Goal: Task Accomplishment & Management: Complete application form

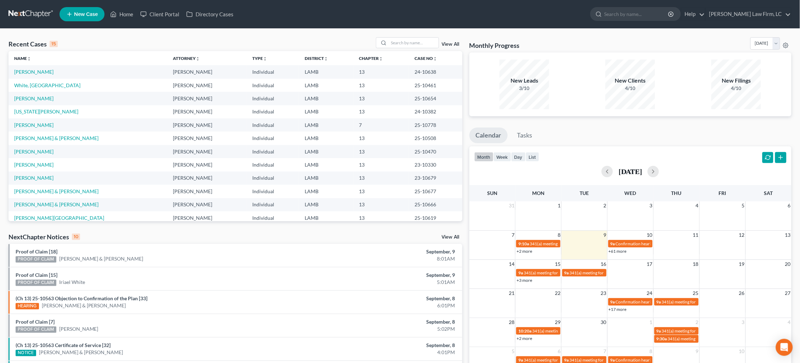
click at [39, 16] on link at bounding box center [31, 14] width 45 height 13
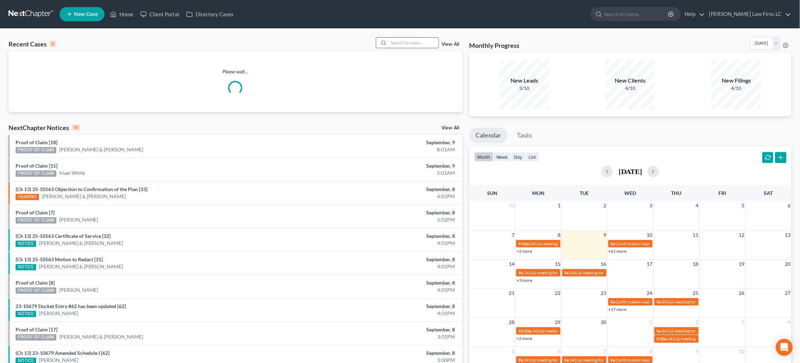
click at [396, 39] on input "search" at bounding box center [414, 43] width 50 height 10
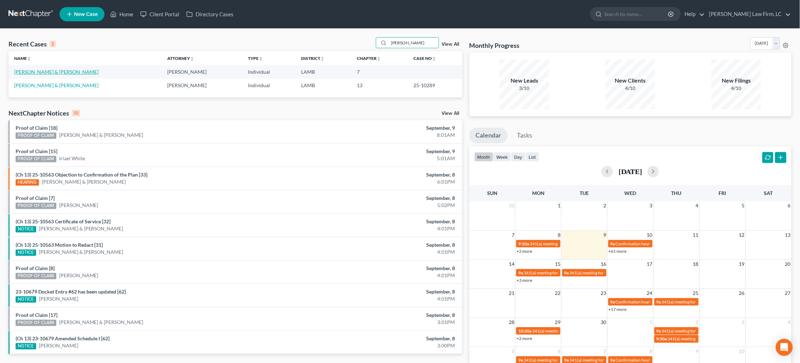
type input "Kelley"
click at [51, 73] on link "[PERSON_NAME] & [PERSON_NAME]" at bounding box center [56, 72] width 84 height 6
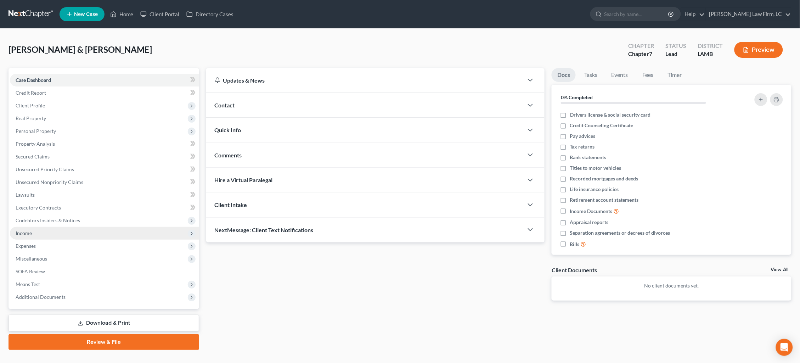
click at [60, 230] on span "Income" at bounding box center [104, 233] width 189 height 13
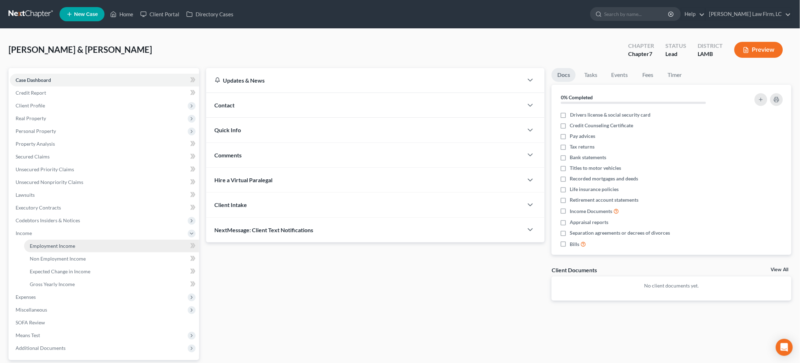
click at [72, 243] on span "Employment Income" at bounding box center [52, 246] width 45 height 6
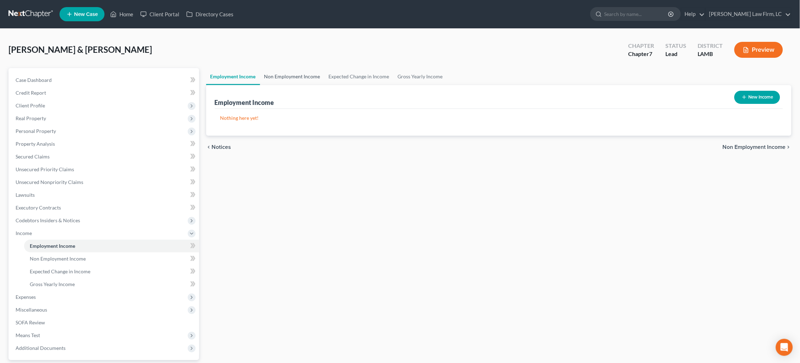
click at [292, 68] on link "Non Employment Income" at bounding box center [292, 76] width 64 height 17
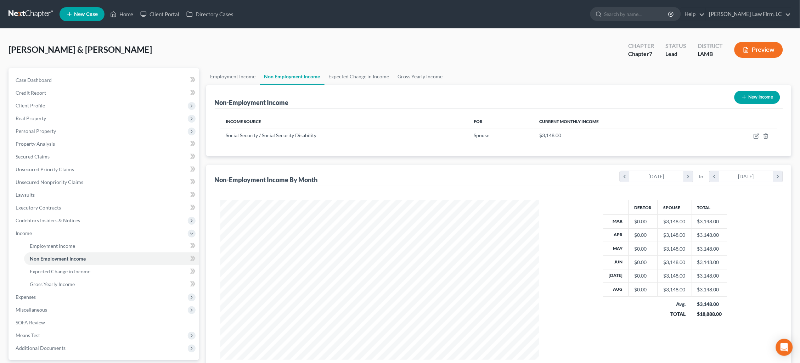
scroll to position [159, 333]
click at [431, 77] on link "Gross Yearly Income" at bounding box center [420, 76] width 53 height 17
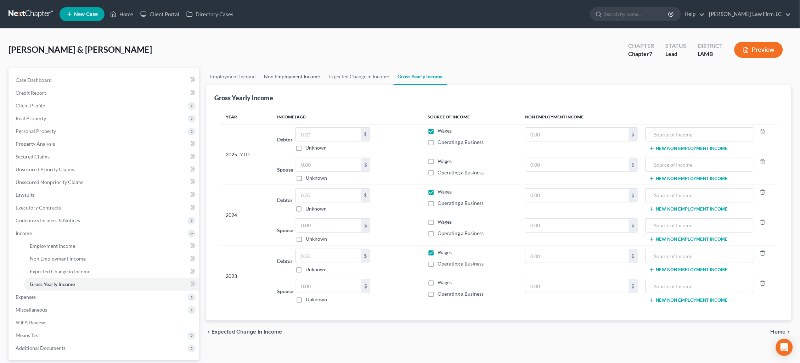
click at [286, 73] on link "Non Employment Income" at bounding box center [292, 76] width 64 height 17
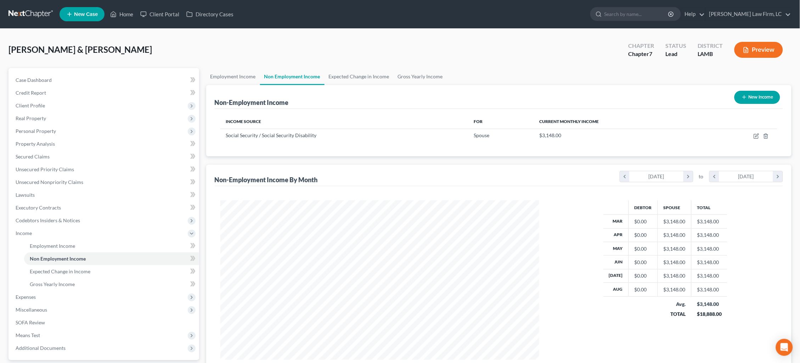
click at [756, 98] on button "New Income" at bounding box center [757, 97] width 46 height 13
select select "0"
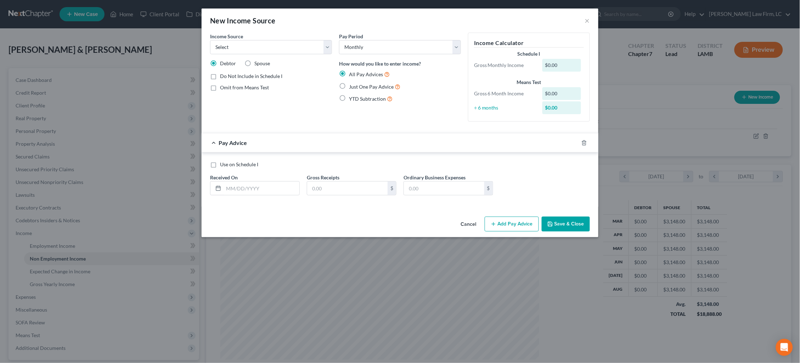
click at [235, 87] on span "Omit from Means Test" at bounding box center [244, 87] width 49 height 6
click at [227, 87] on input "Omit from Means Test" at bounding box center [225, 86] width 5 height 5
checkbox input "true"
select select "4"
click at [357, 85] on span "Just One Pay Advice" at bounding box center [371, 87] width 45 height 6
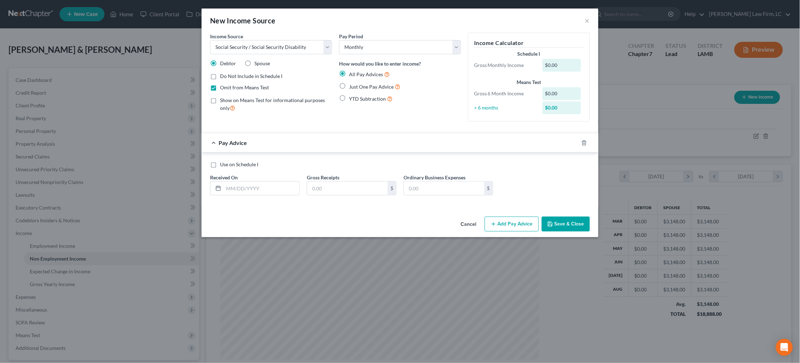
click at [356, 85] on input "Just One Pay Advice" at bounding box center [354, 85] width 5 height 5
radio input "true"
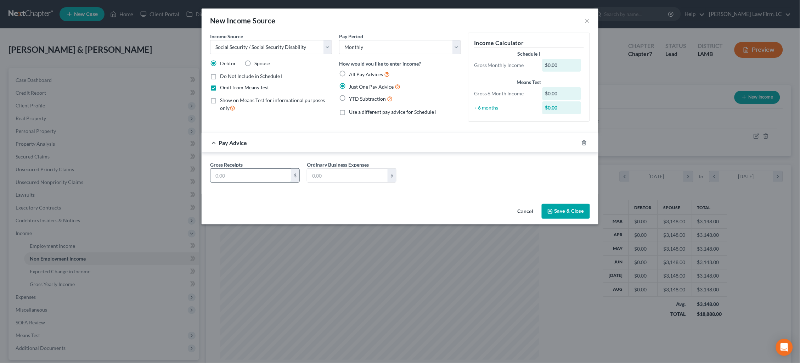
click at [260, 174] on input "text" at bounding box center [250, 175] width 80 height 13
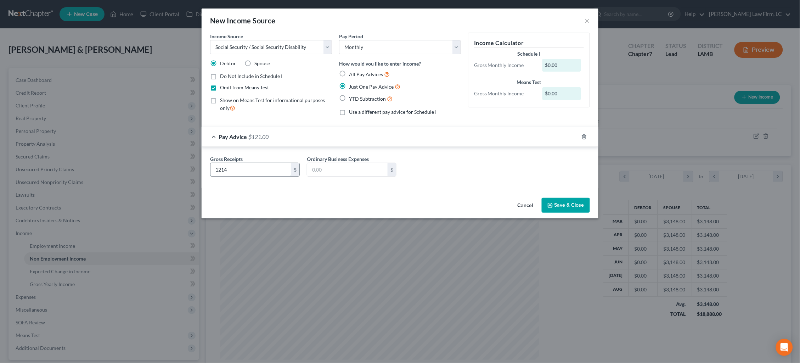
type input "1,214"
click at [576, 202] on button "Save & Close" at bounding box center [566, 205] width 48 height 15
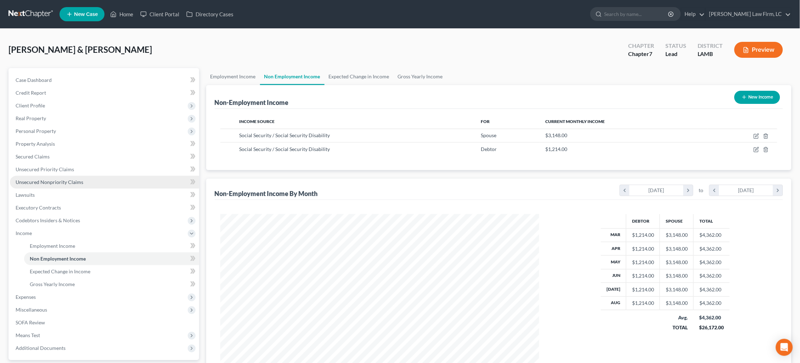
click at [69, 182] on link "Unsecured Nonpriority Claims" at bounding box center [104, 182] width 189 height 13
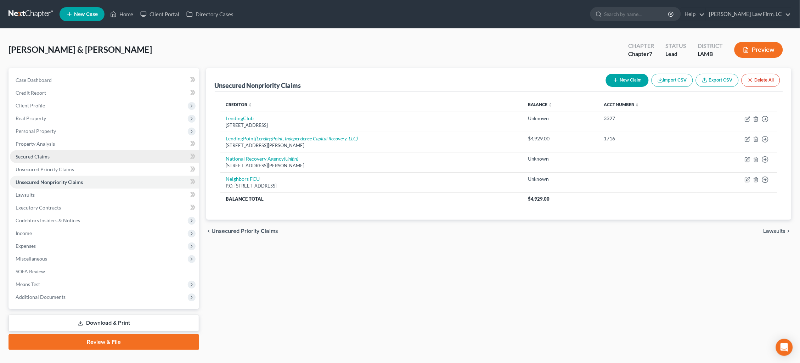
click at [41, 155] on span "Secured Claims" at bounding box center [33, 156] width 34 height 6
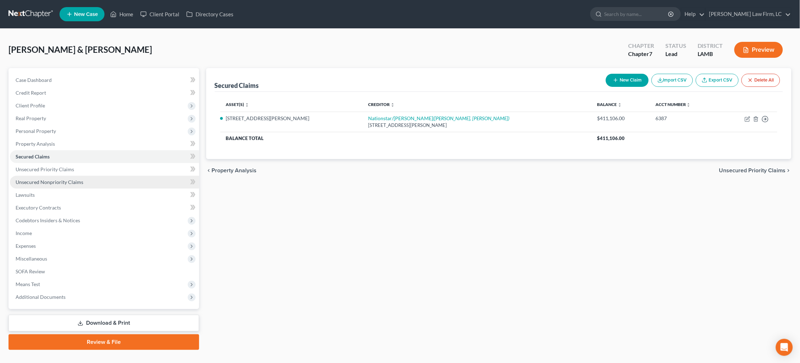
click at [98, 178] on link "Unsecured Nonpriority Claims" at bounding box center [104, 182] width 189 height 13
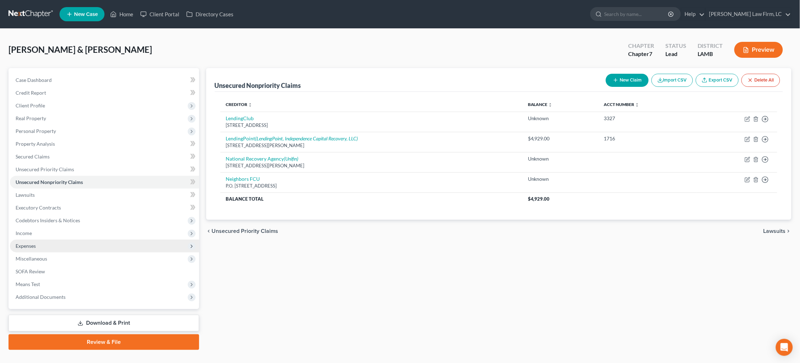
click at [79, 239] on span "Expenses" at bounding box center [104, 245] width 189 height 13
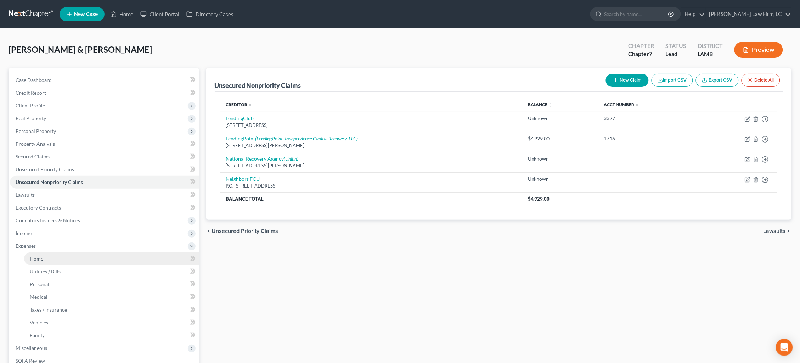
click at [82, 256] on link "Home" at bounding box center [111, 258] width 175 height 13
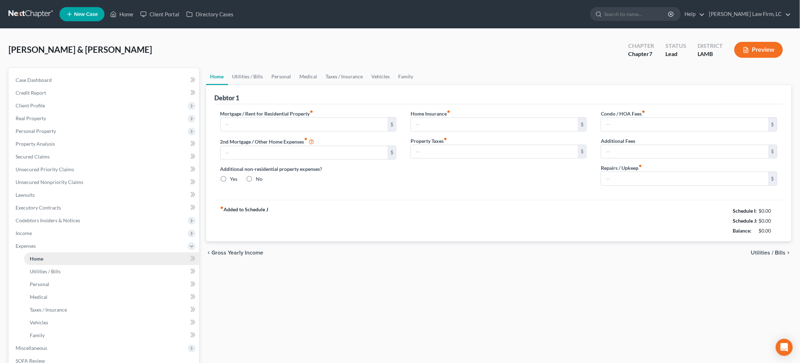
type input "1,000.00"
type input "0.00"
radio input "true"
type input "0.00"
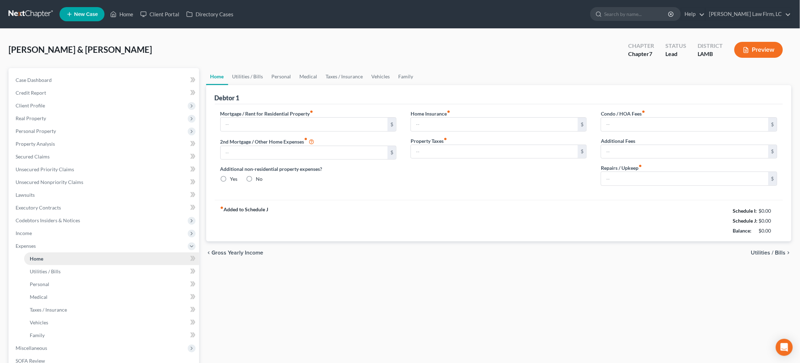
type input "0.00"
click at [251, 76] on link "Utilities / Bills" at bounding box center [247, 76] width 39 height 17
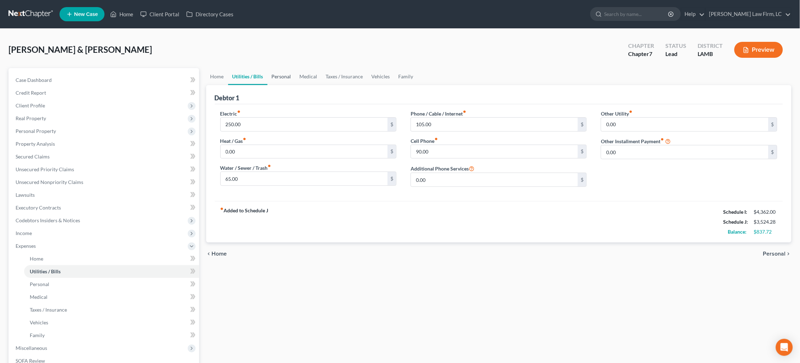
click at [279, 77] on link "Personal" at bounding box center [281, 76] width 28 height 17
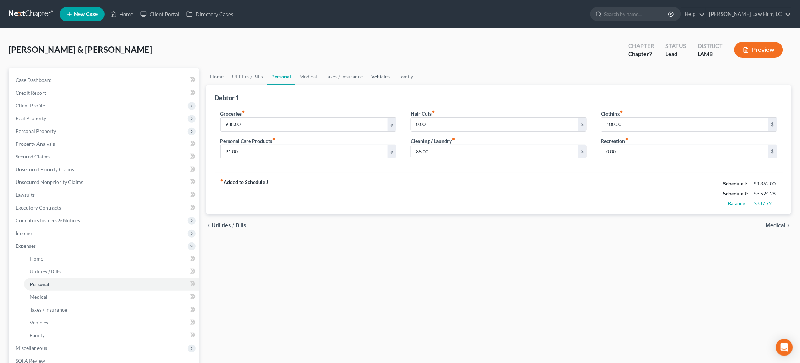
click at [375, 76] on link "Vehicles" at bounding box center [380, 76] width 27 height 17
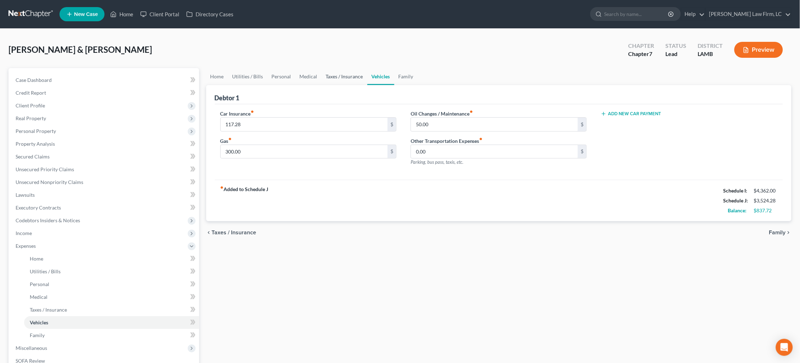
click at [350, 76] on link "Taxes / Insurance" at bounding box center [345, 76] width 46 height 17
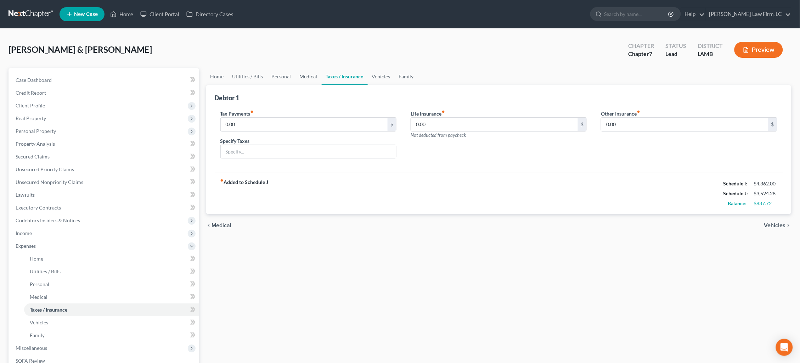
click at [312, 77] on link "Medical" at bounding box center [308, 76] width 26 height 17
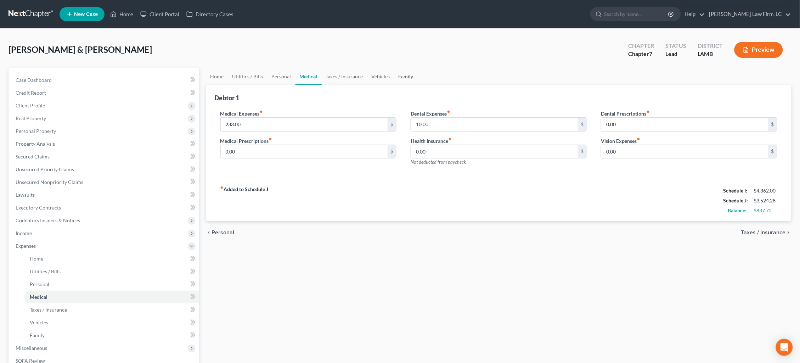
click at [401, 74] on link "Family" at bounding box center [405, 76] width 23 height 17
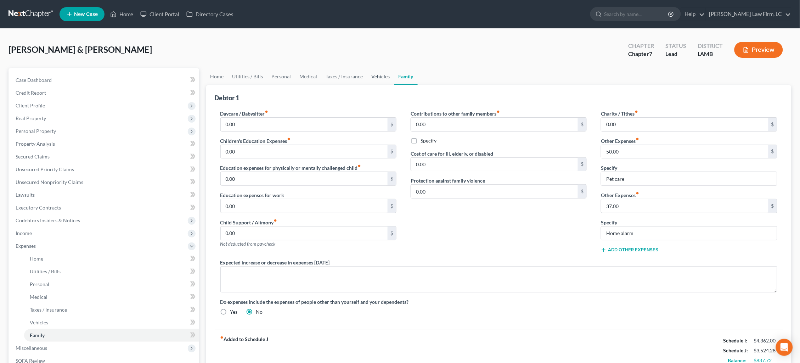
click at [375, 80] on link "Vehicles" at bounding box center [380, 76] width 27 height 17
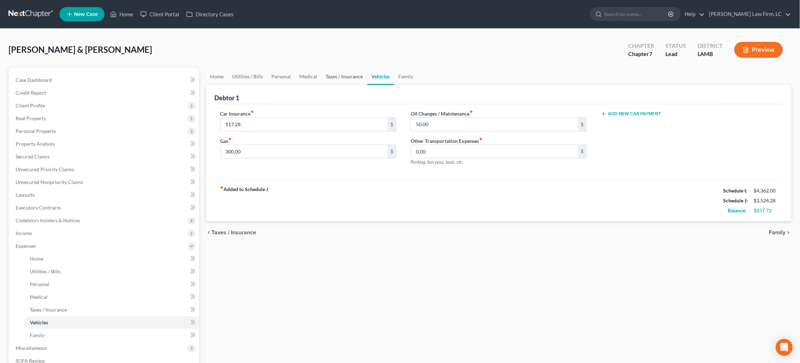
click at [353, 78] on link "Taxes / Insurance" at bounding box center [345, 76] width 46 height 17
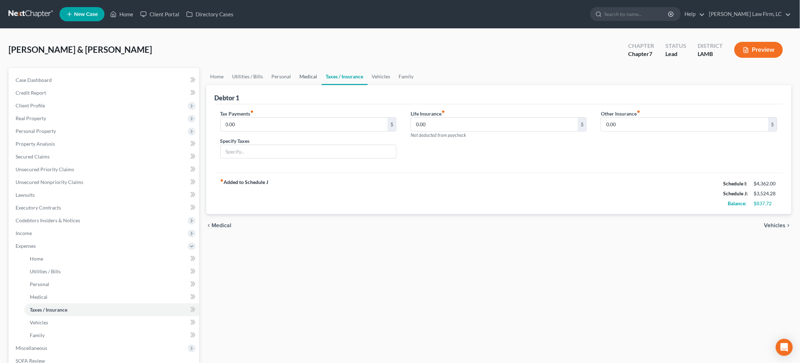
click at [309, 79] on link "Medical" at bounding box center [308, 76] width 26 height 17
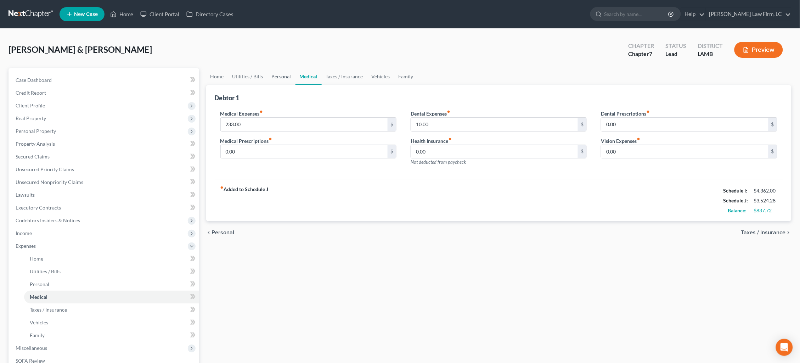
click at [280, 79] on link "Personal" at bounding box center [281, 76] width 28 height 17
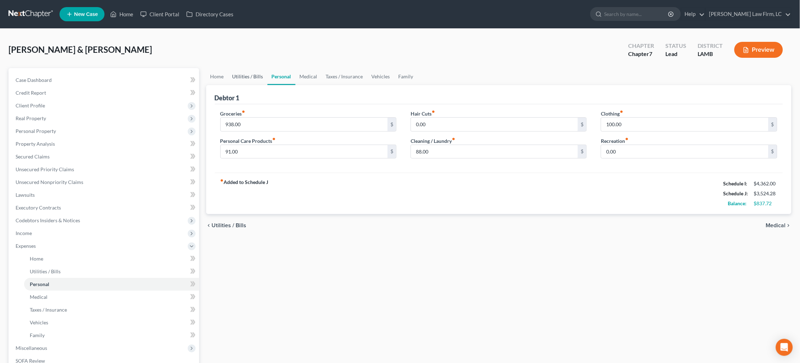
click at [245, 81] on link "Utilities / Bills" at bounding box center [247, 76] width 39 height 17
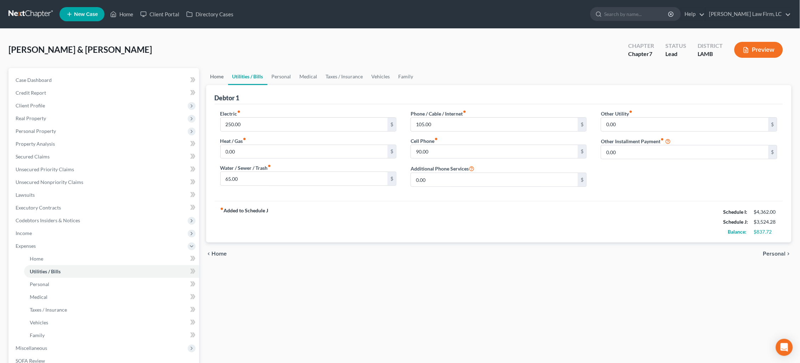
click at [218, 81] on link "Home" at bounding box center [217, 76] width 22 height 17
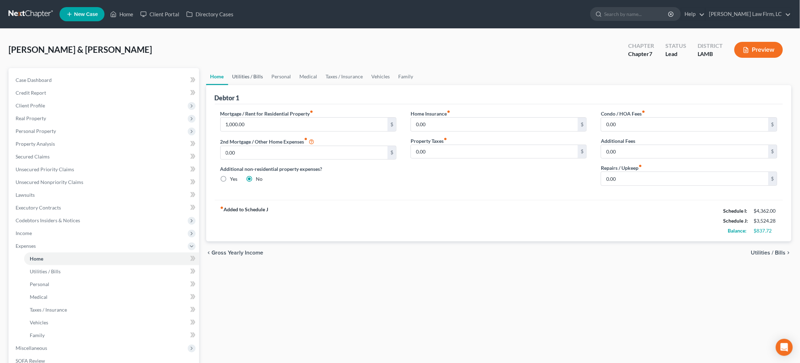
click at [258, 80] on link "Utilities / Bills" at bounding box center [247, 76] width 39 height 17
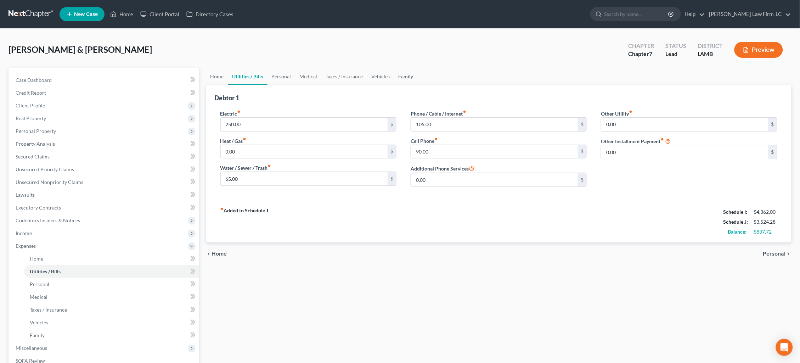
click at [404, 77] on link "Family" at bounding box center [405, 76] width 23 height 17
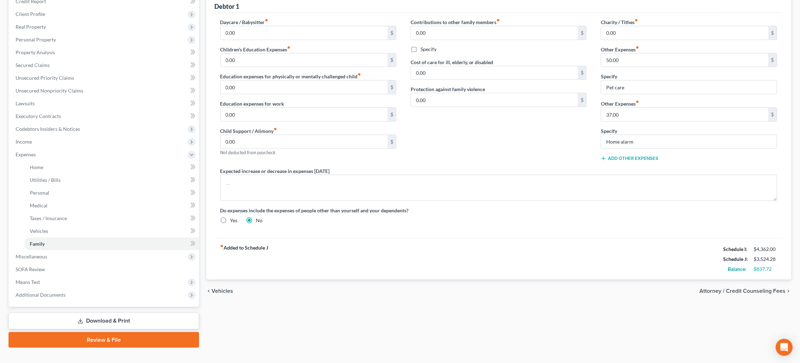
scroll to position [91, 0]
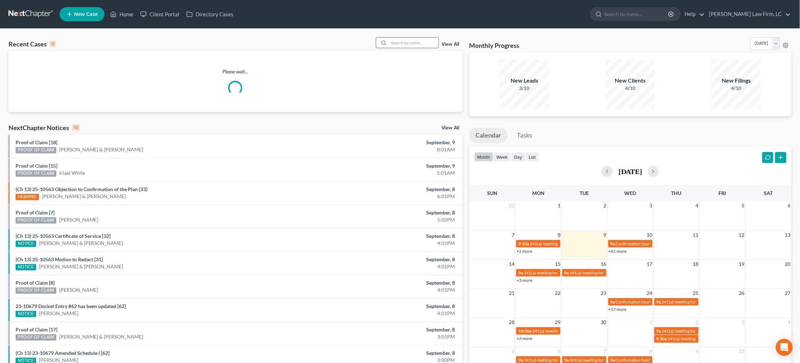
click at [407, 46] on input "search" at bounding box center [414, 43] width 50 height 10
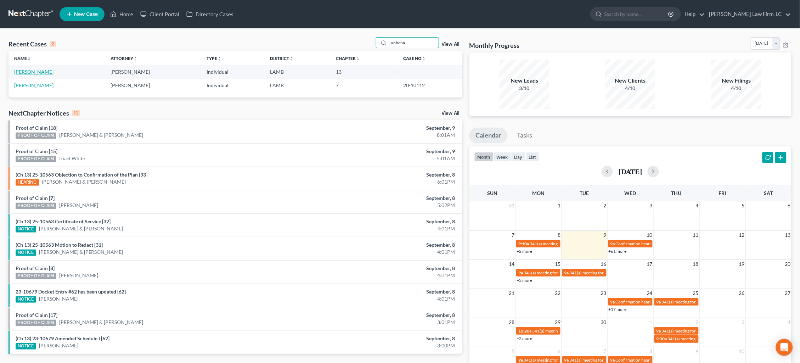
type input "unbeha"
click at [37, 70] on link "Unbehagen, Haley" at bounding box center [33, 72] width 39 height 6
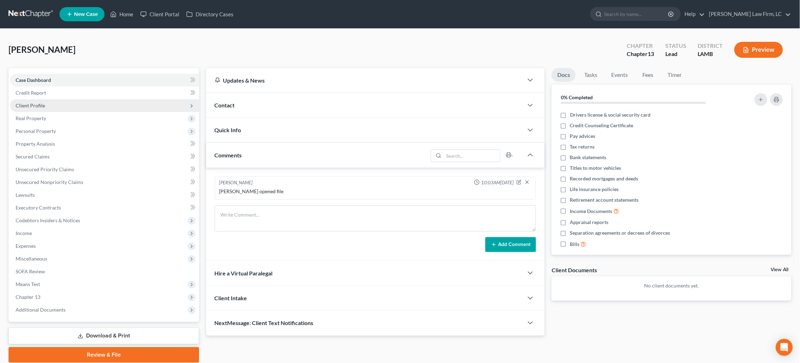
click at [74, 106] on span "Client Profile" at bounding box center [104, 105] width 189 height 13
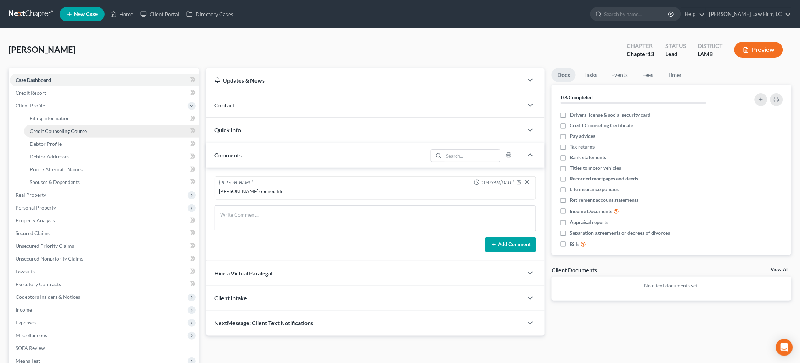
click at [82, 129] on span "Credit Counseling Course" at bounding box center [58, 131] width 57 height 6
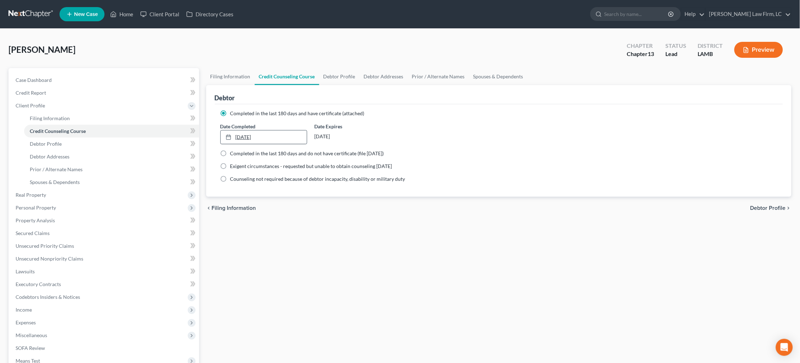
click at [244, 137] on link "9/7/2025" at bounding box center [264, 136] width 86 height 13
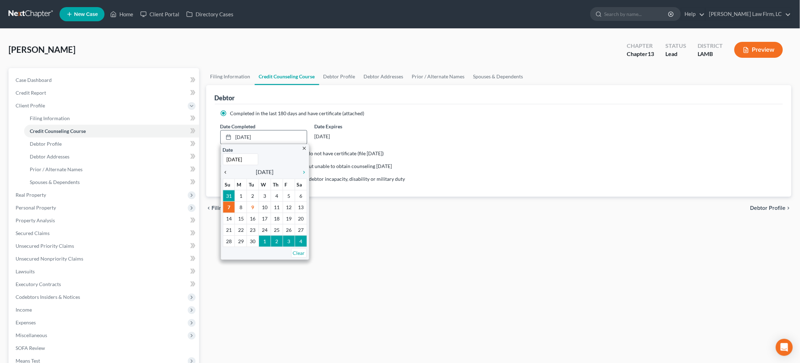
click at [230, 171] on icon "chevron_left" at bounding box center [227, 172] width 9 height 6
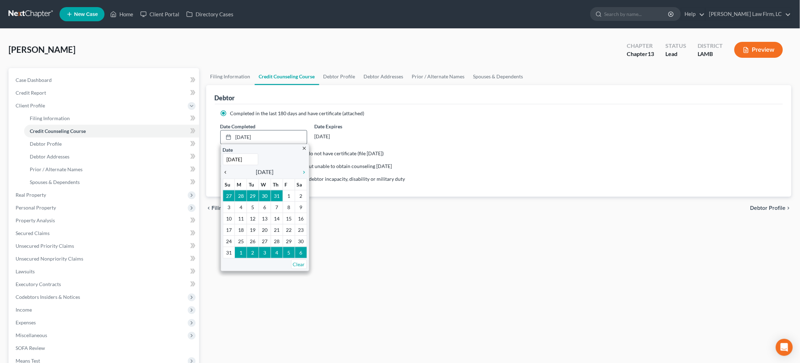
click at [230, 171] on icon "chevron_left" at bounding box center [227, 172] width 9 height 6
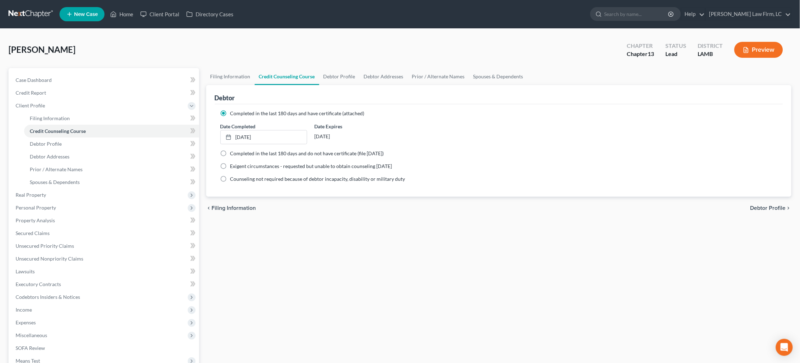
click at [468, 152] on div "Completed in the last 180 days and do not have certificate (file within 14 days)" at bounding box center [498, 153] width 557 height 7
click at [337, 77] on link "Debtor Profile" at bounding box center [339, 76] width 40 height 17
select select "3"
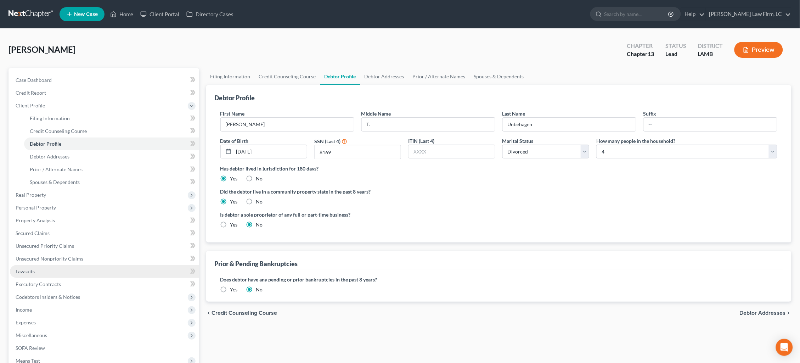
click at [58, 265] on link "Lawsuits" at bounding box center [104, 271] width 189 height 13
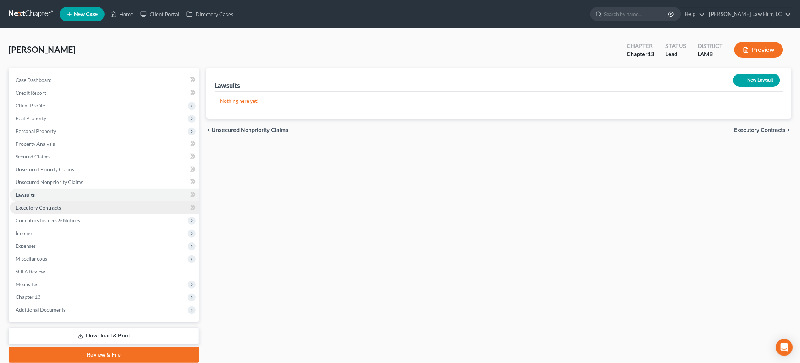
click at [60, 204] on link "Executory Contracts" at bounding box center [104, 207] width 189 height 13
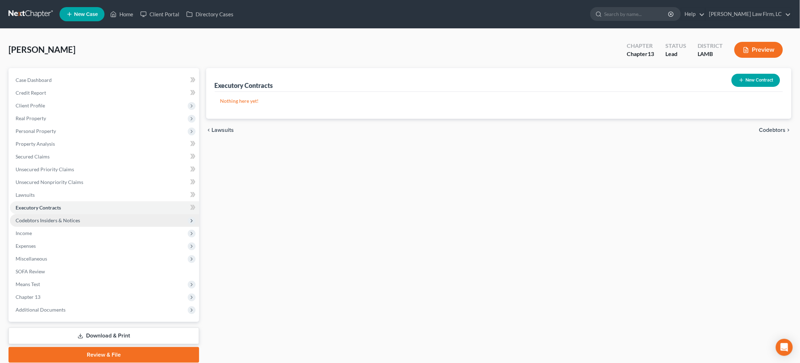
click at [57, 217] on span "Codebtors Insiders & Notices" at bounding box center [48, 220] width 64 height 6
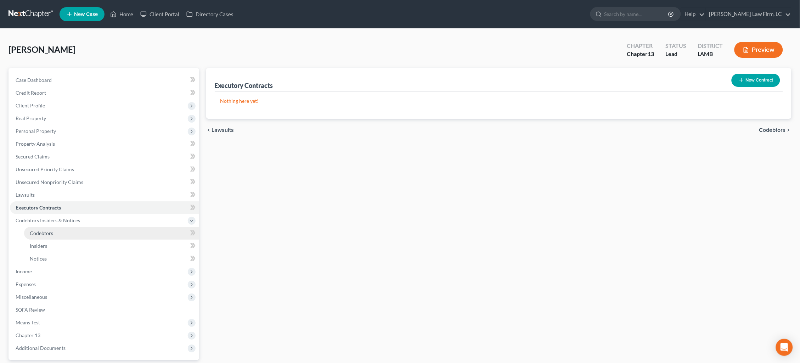
click at [57, 227] on link "Codebtors" at bounding box center [111, 233] width 175 height 13
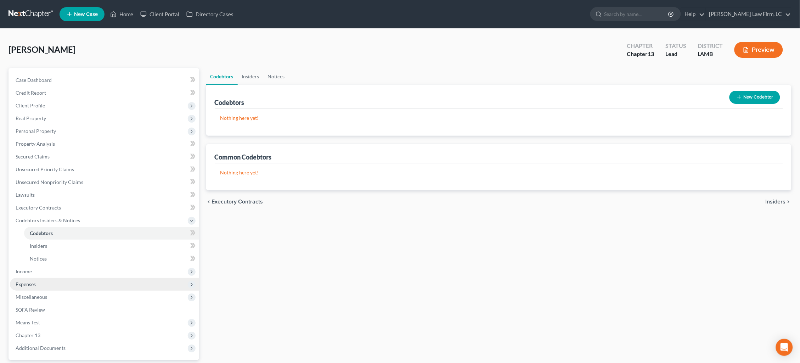
click at [46, 280] on span "Expenses" at bounding box center [104, 284] width 189 height 13
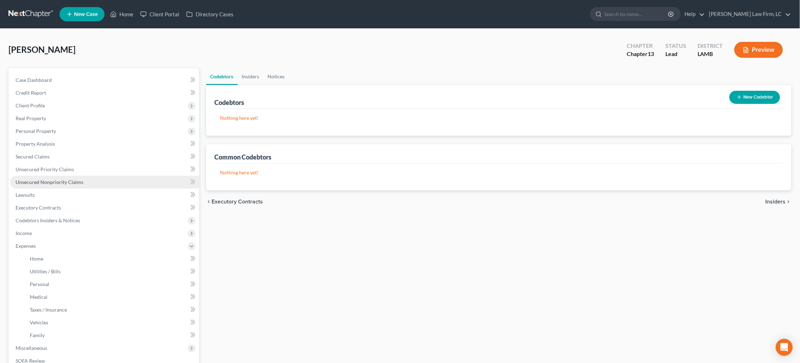
click at [56, 176] on link "Unsecured Nonpriority Claims" at bounding box center [104, 182] width 189 height 13
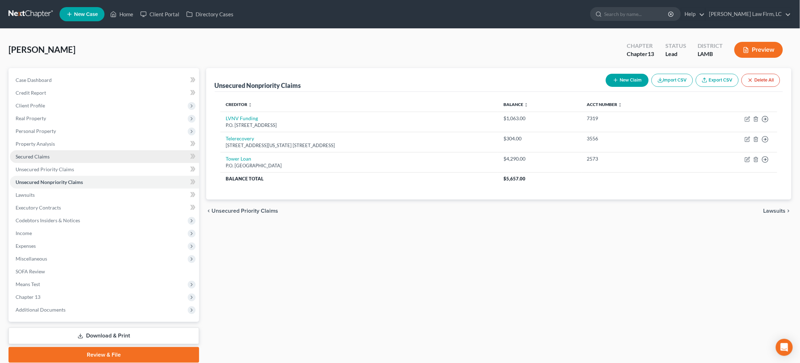
click at [48, 154] on span "Secured Claims" at bounding box center [33, 156] width 34 height 6
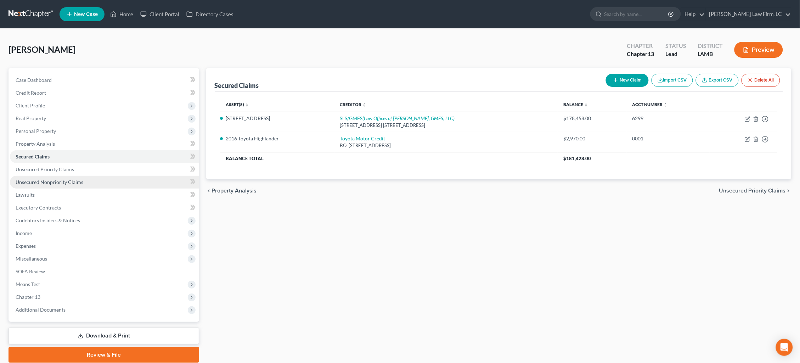
click at [121, 179] on link "Unsecured Nonpriority Claims" at bounding box center [104, 182] width 189 height 13
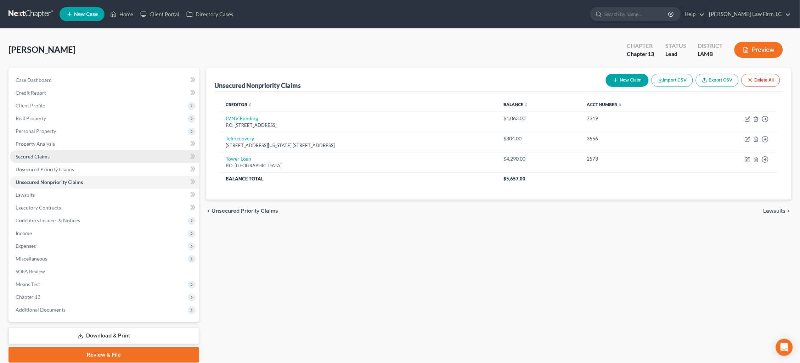
click at [81, 153] on link "Secured Claims" at bounding box center [104, 156] width 189 height 13
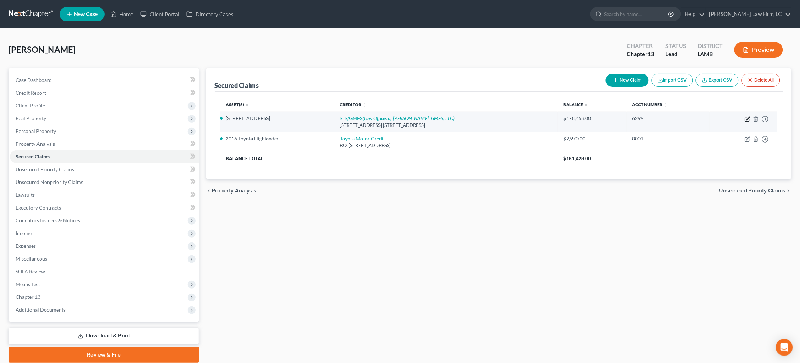
click at [746, 118] on icon "button" at bounding box center [748, 119] width 6 height 6
select select "5"
select select "0"
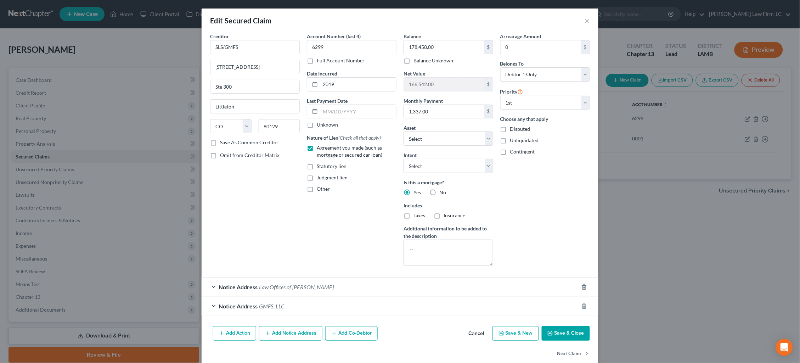
scroll to position [1, 0]
click at [390, 300] on div "Notice Address GMFS, LLC" at bounding box center [390, 305] width 377 height 19
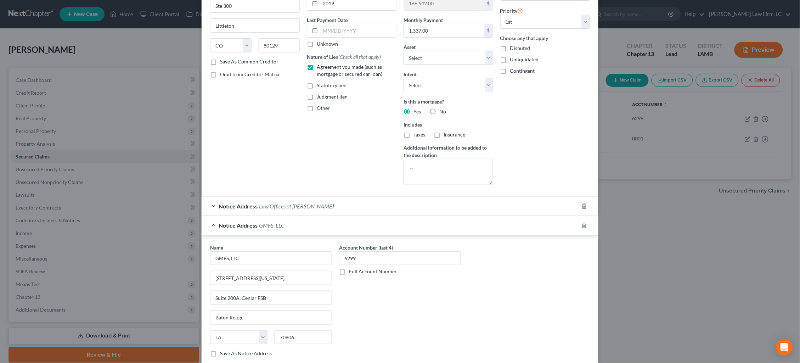
scroll to position [142, 0]
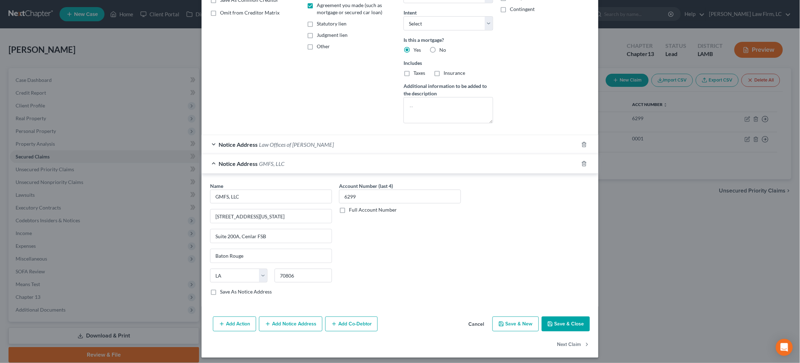
click at [289, 320] on button "Add Notice Address" at bounding box center [290, 323] width 63 height 15
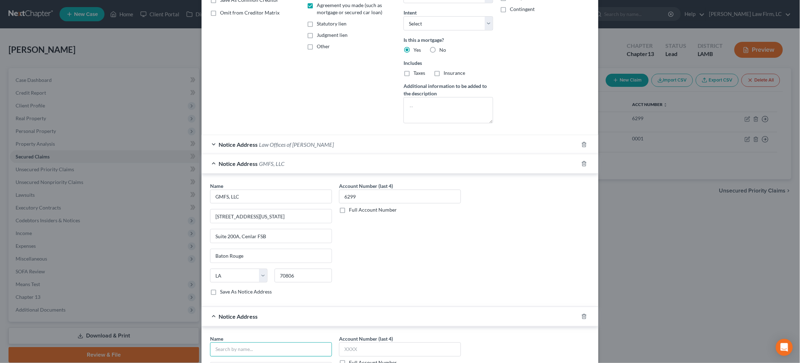
click at [270, 342] on input "text" at bounding box center [271, 349] width 122 height 14
type input "P"
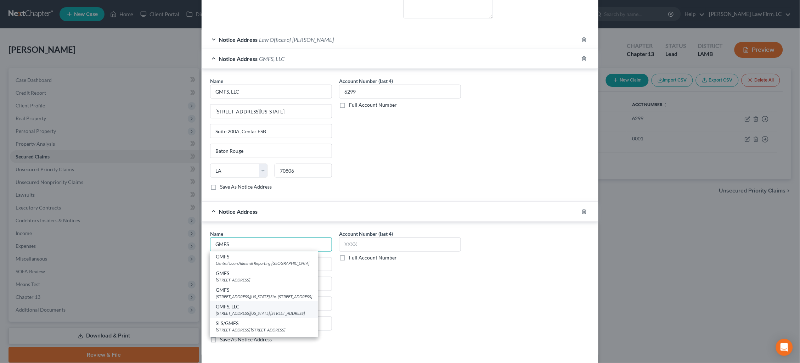
scroll to position [0, 0]
click at [477, 284] on div "Name * GMFS GMFS Central Loan Admin & Reporting PO Box 77404, Trenton, NJ 08628…" at bounding box center [400, 289] width 387 height 119
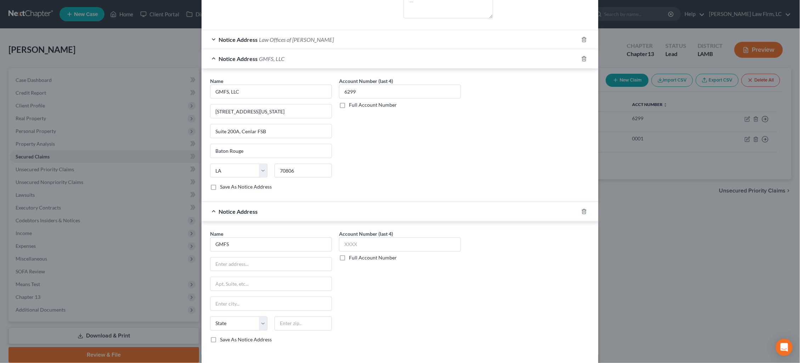
scroll to position [0, 0]
click at [303, 239] on input "GMFS" at bounding box center [271, 244] width 122 height 14
type input "GMFS/New Rez"
type input "P.O. Box 10826"
type input "Greenville"
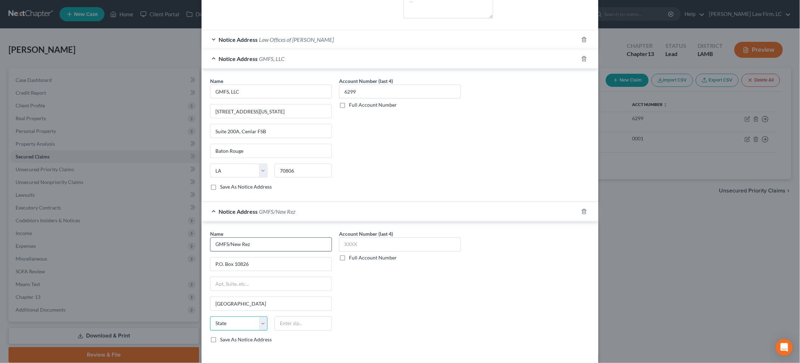
select select "42"
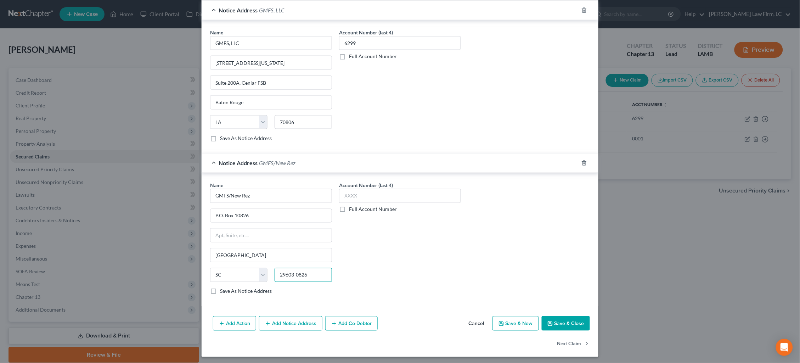
scroll to position [295, 0]
type input "29603-0826"
type input "6299"
click at [571, 325] on button "Save & Close" at bounding box center [566, 323] width 48 height 15
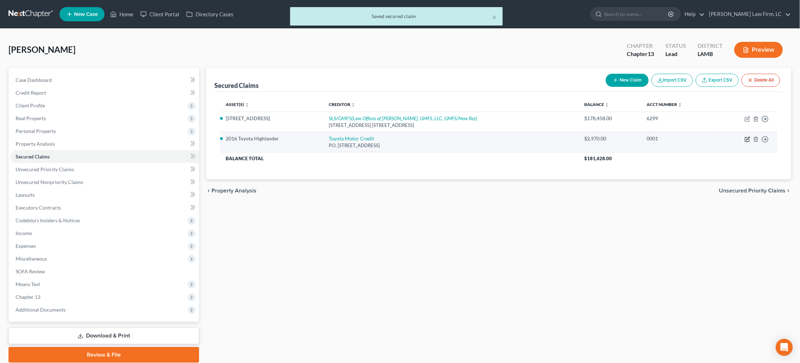
click at [747, 137] on icon "button" at bounding box center [748, 139] width 6 height 6
select select "16"
select select "2"
select select "0"
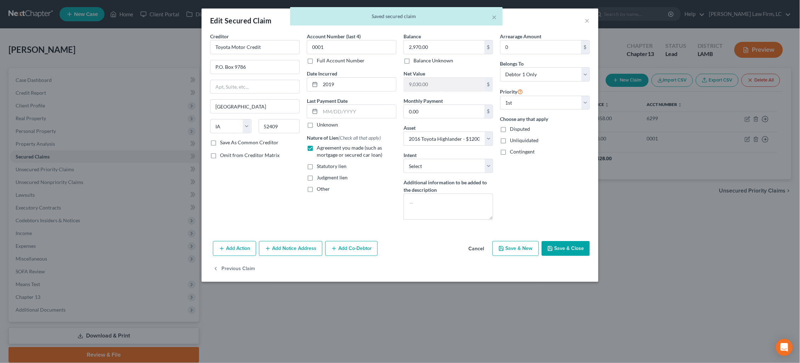
click at [298, 247] on button "Add Notice Address" at bounding box center [290, 248] width 63 height 15
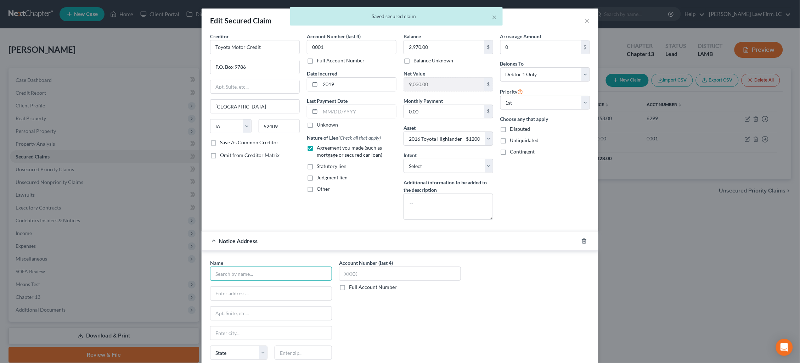
drag, startPoint x: 263, startPoint y: 274, endPoint x: 258, endPoint y: 273, distance: 4.8
click at [263, 274] on input "text" at bounding box center [271, 273] width 122 height 14
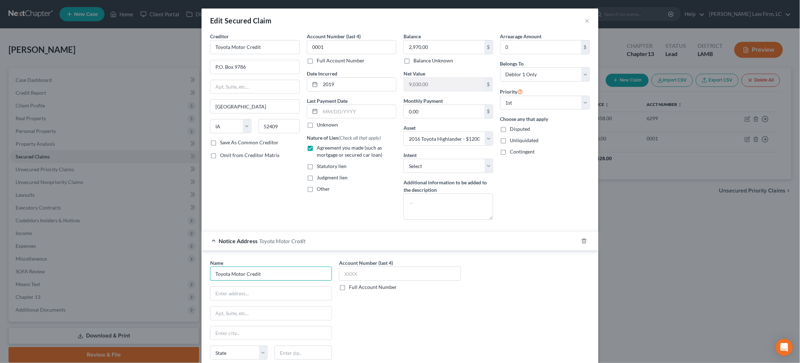
drag, startPoint x: 252, startPoint y: 271, endPoint x: 230, endPoint y: 270, distance: 21.7
click at [230, 270] on input "Toyota Motor Credit" at bounding box center [271, 273] width 122 height 14
type input "Toyota Financial Services"
type input "P.O. Box 22171"
type input "Tempe"
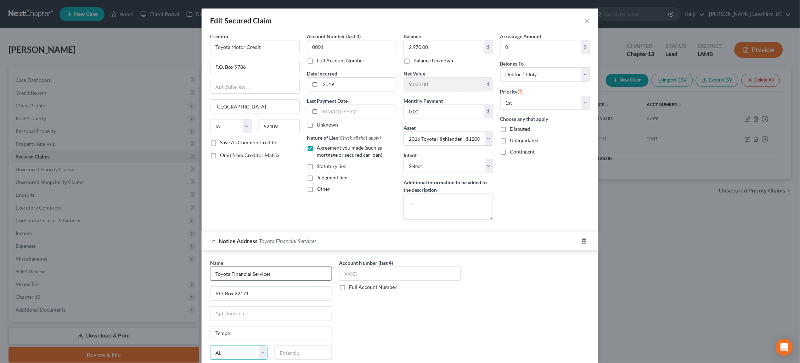
select select "3"
type input "85285"
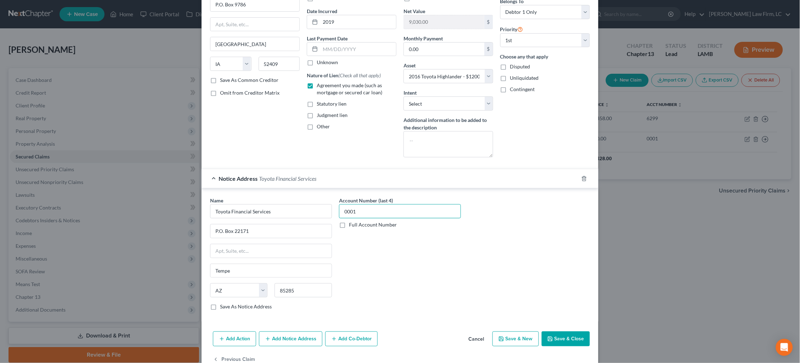
scroll to position [63, 0]
type input "0001"
click at [580, 337] on button "Save & Close" at bounding box center [566, 338] width 48 height 15
select select
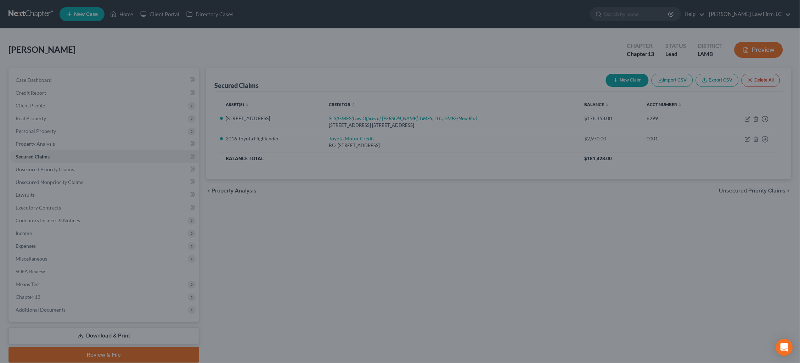
scroll to position [0, 0]
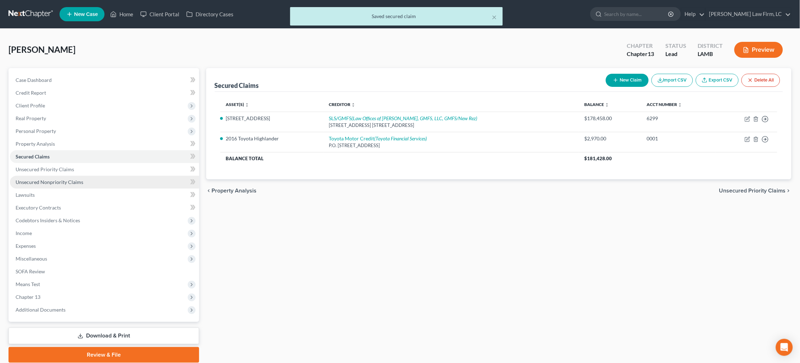
click at [57, 181] on link "Unsecured Nonpriority Claims" at bounding box center [104, 182] width 189 height 13
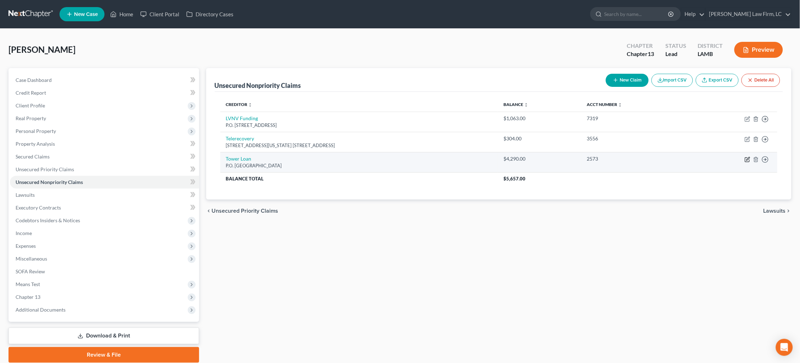
click at [747, 158] on icon "button" at bounding box center [748, 160] width 6 height 6
select select "25"
select select "10"
select select "0"
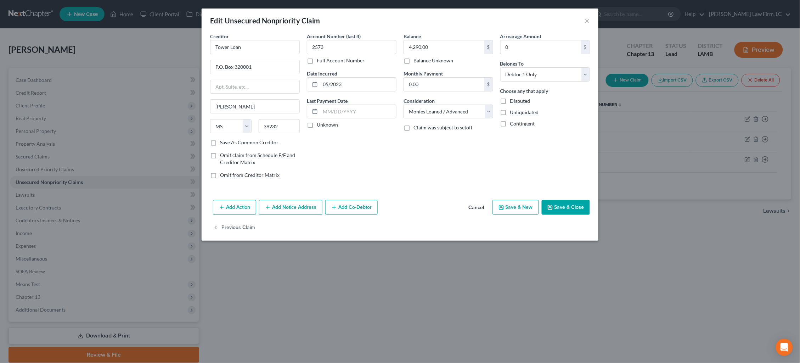
click at [284, 200] on button "Add Notice Address" at bounding box center [290, 207] width 63 height 15
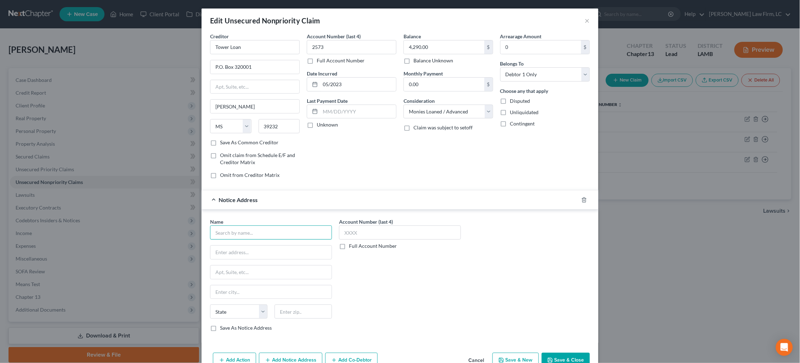
click at [276, 228] on input "text" at bounding box center [271, 232] width 122 height 14
type input "Gulfco of Louisiana"
type input "4415 Thornhill Ave."
type input "S"
type input "2nd Flr., Ste. A"
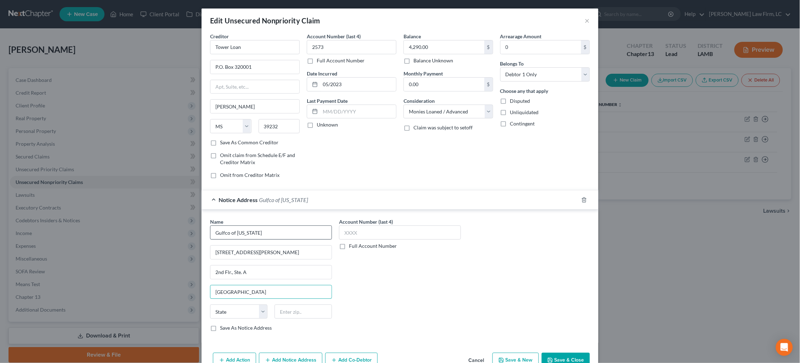
type input "Shreveport"
select select "19"
type input "71106"
type input "2573"
click at [565, 357] on button "Save & Close" at bounding box center [566, 359] width 48 height 15
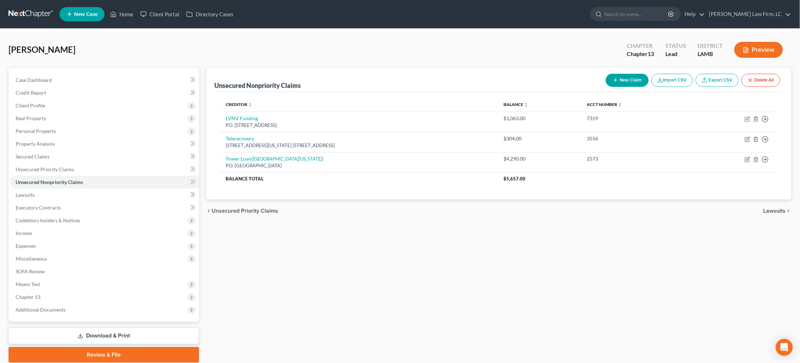
click at [629, 78] on button "New Claim" at bounding box center [627, 80] width 43 height 13
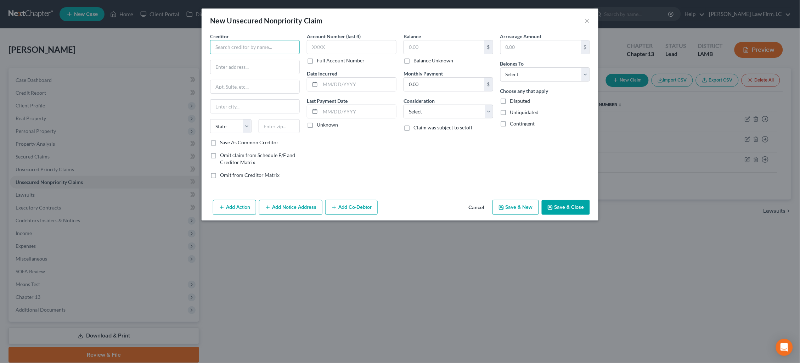
click at [253, 50] on input "text" at bounding box center [255, 47] width 90 height 14
click at [587, 21] on button "×" at bounding box center [587, 20] width 5 height 9
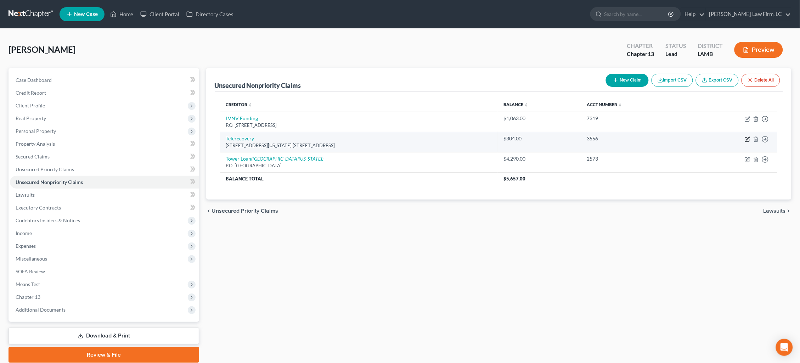
click at [747, 137] on icon "button" at bounding box center [748, 139] width 6 height 6
select select "19"
select select "1"
select select "0"
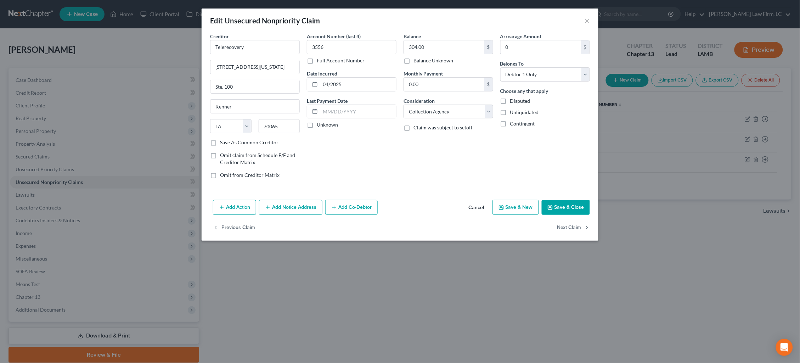
drag, startPoint x: 306, startPoint y: 210, endPoint x: 303, endPoint y: 211, distance: 4.0
click at [306, 211] on button "Add Notice Address" at bounding box center [290, 207] width 63 height 15
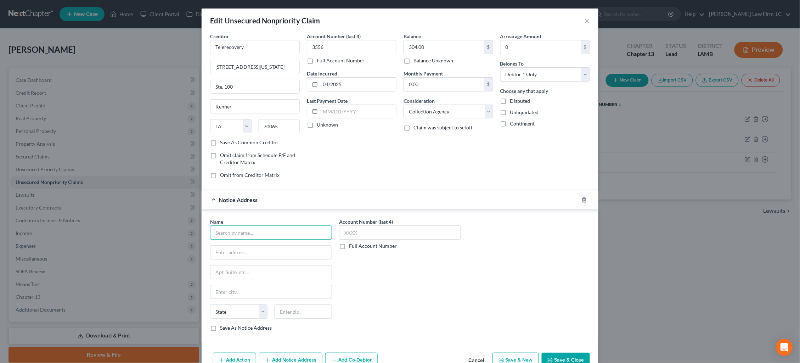
click at [286, 228] on input "text" at bounding box center [271, 232] width 122 height 14
type input "Online Information Services"
type input "685 W. Fire Tower Rd."
type input "Winterville"
select select "42"
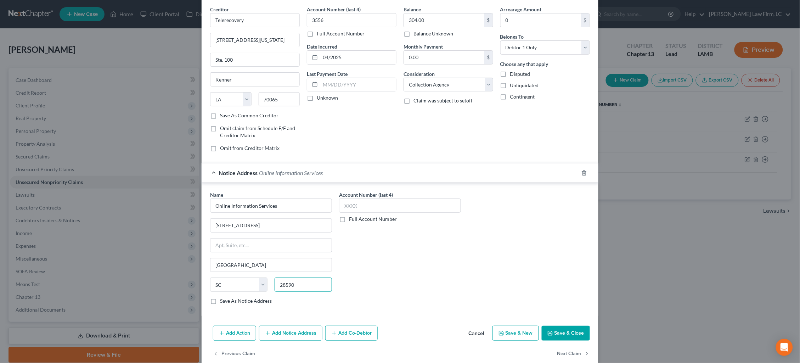
scroll to position [29, 0]
type input "28590"
click at [568, 329] on button "Save & Close" at bounding box center [566, 330] width 48 height 15
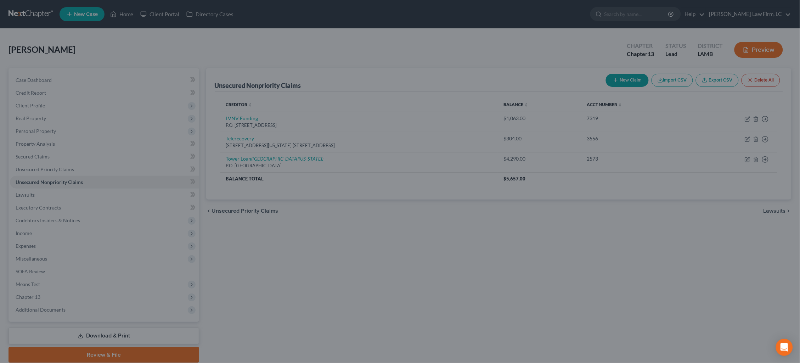
select select "28"
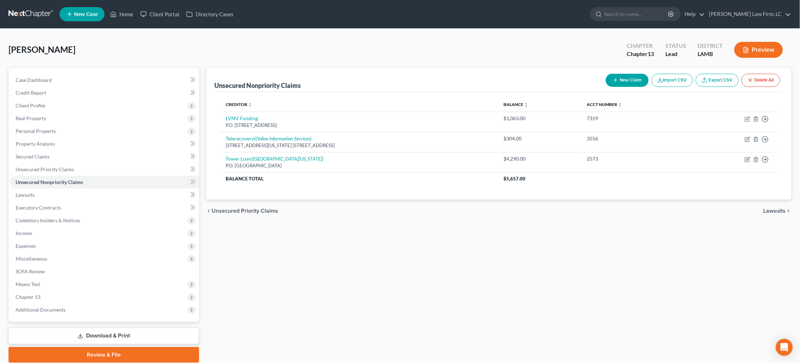
click at [628, 82] on button "New Claim" at bounding box center [627, 80] width 43 height 13
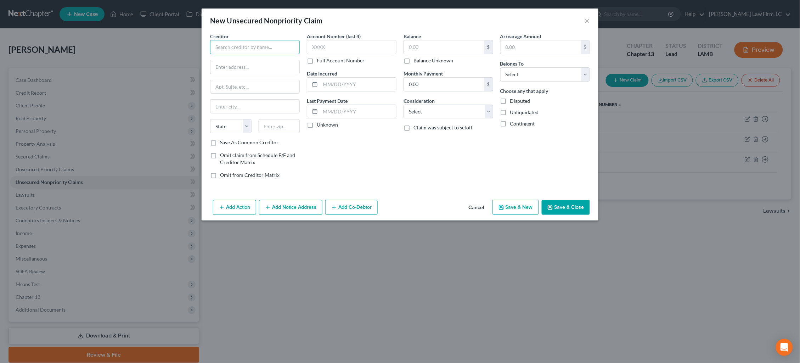
click at [288, 47] on input "text" at bounding box center [255, 47] width 90 height 14
type input "IC System"
click at [276, 64] on div "P.O. Box 64378, Saint Paul, MN 55164" at bounding box center [254, 66] width 76 height 6
type input "P.O. Box 64378"
type input "Saint Paul"
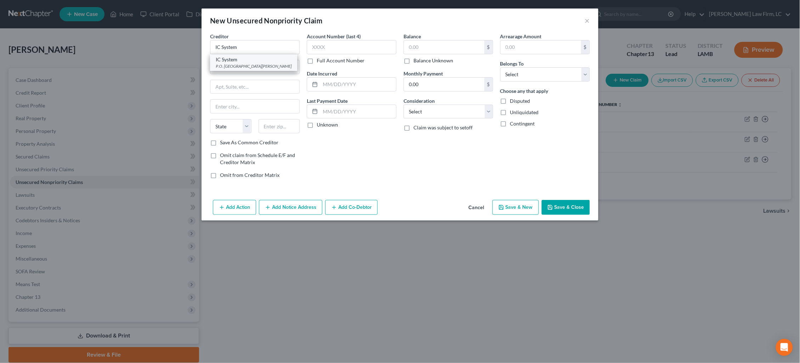
select select "24"
type input "55164"
click at [417, 60] on label "Balance Unknown" at bounding box center [433, 60] width 40 height 7
click at [417, 60] on input "Balance Unknown" at bounding box center [418, 59] width 5 height 5
checkbox input "true"
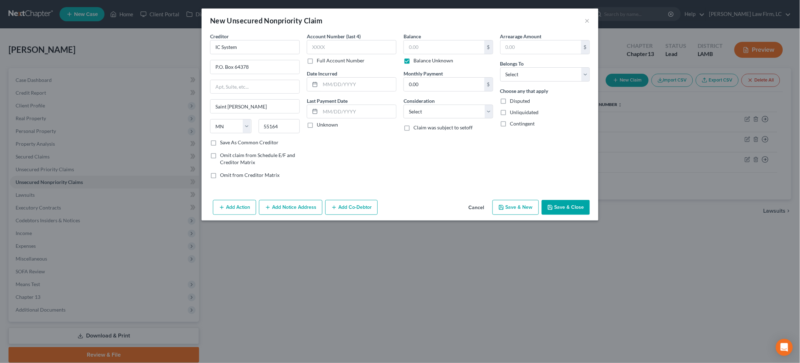
type input "0.00"
select select "1"
select select "0"
click at [568, 210] on button "Save & Close" at bounding box center [566, 207] width 48 height 15
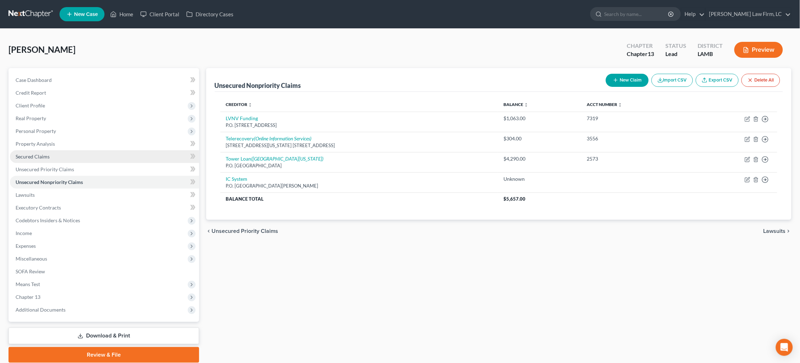
click at [42, 155] on span "Secured Claims" at bounding box center [33, 156] width 34 height 6
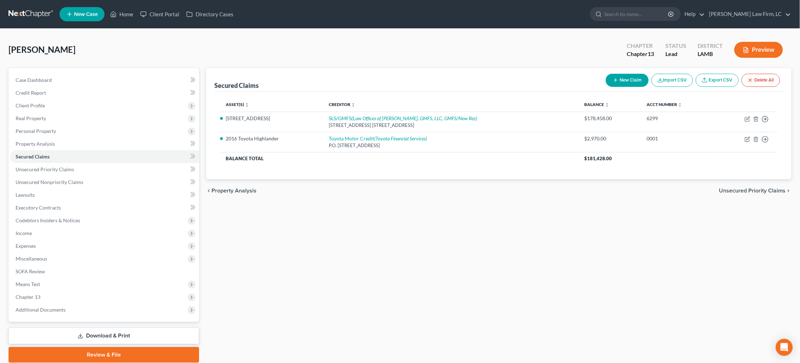
click at [24, 13] on link at bounding box center [31, 14] width 45 height 13
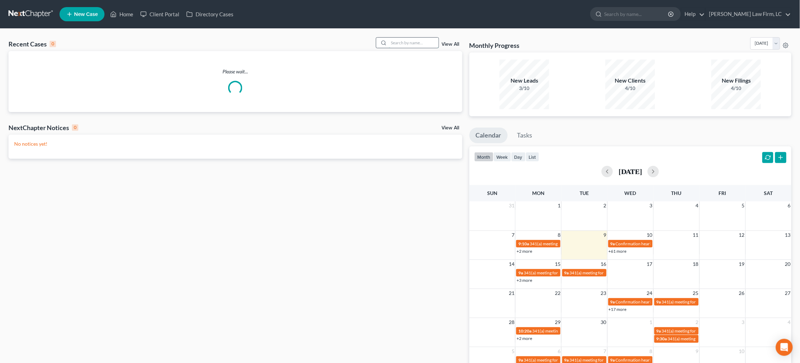
click at [402, 41] on input "search" at bounding box center [414, 43] width 50 height 10
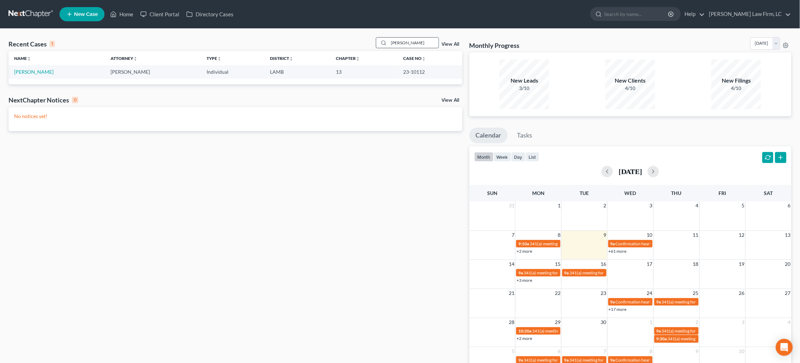
type input "Raymond Ashley"
drag, startPoint x: 402, startPoint y: 41, endPoint x: 41, endPoint y: 70, distance: 362.5
click at [41, 70] on link "Ashley, Raymond" at bounding box center [33, 72] width 39 height 6
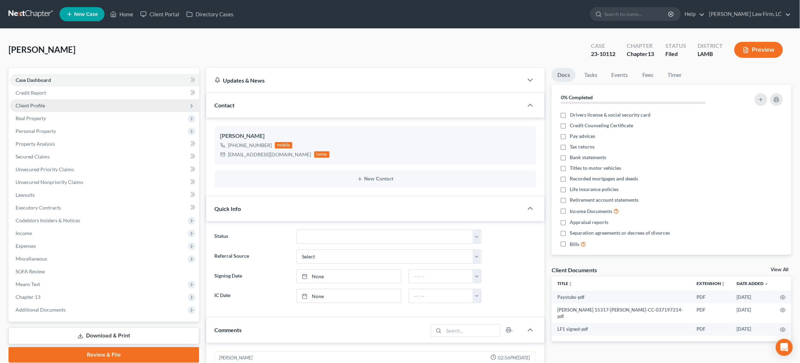
click at [60, 107] on span "Client Profile" at bounding box center [104, 105] width 189 height 13
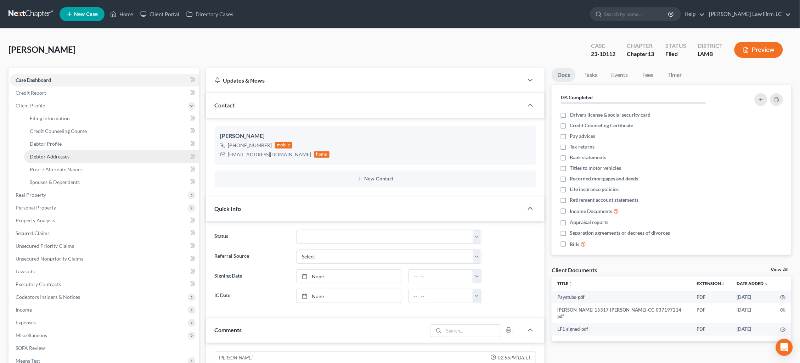
click at [69, 156] on link "Debtor Addresses" at bounding box center [111, 156] width 175 height 13
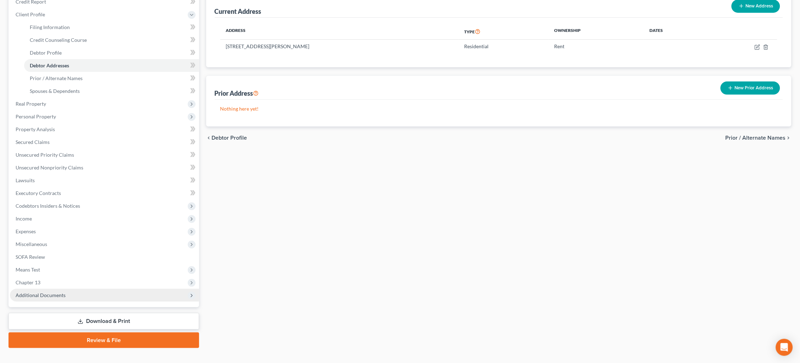
click at [82, 289] on span "Additional Documents" at bounding box center [104, 295] width 189 height 13
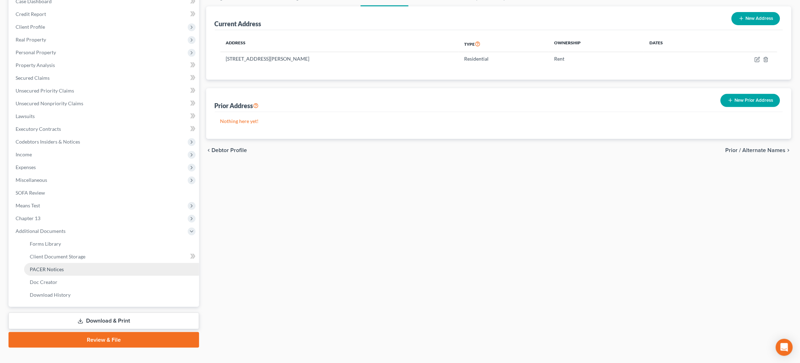
click at [76, 263] on link "PACER Notices" at bounding box center [111, 269] width 175 height 13
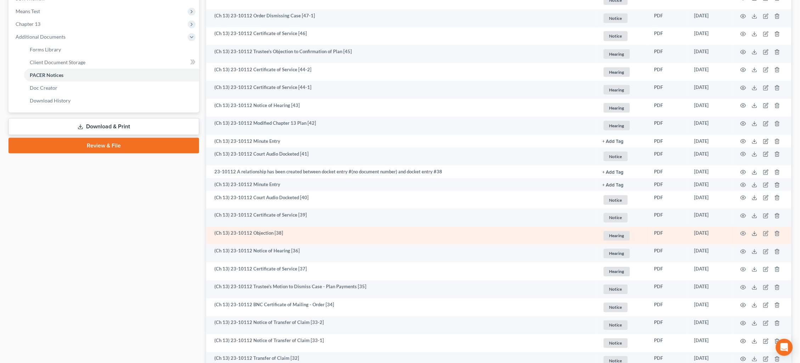
scroll to position [273, 0]
